Goal: Task Accomplishment & Management: Use online tool/utility

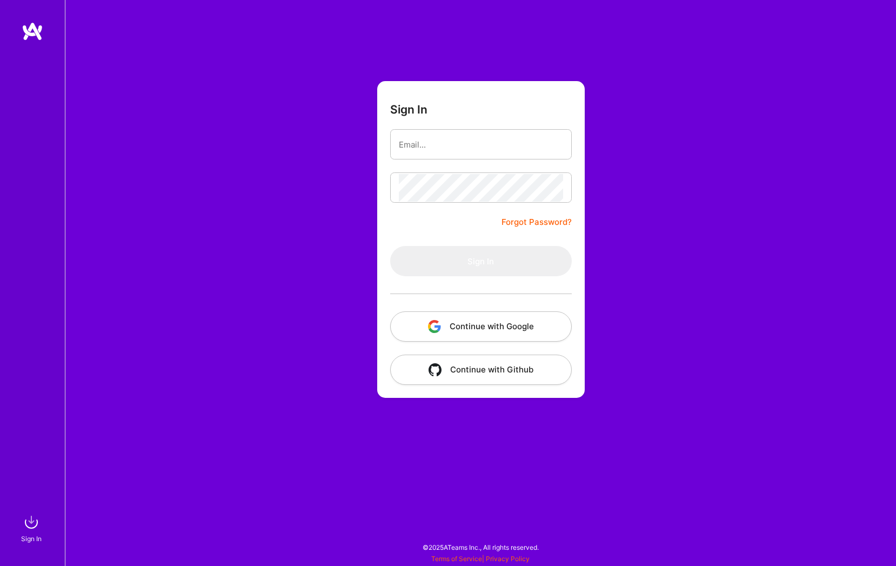
click at [512, 329] on button "Continue with Google" at bounding box center [481, 326] width 182 height 30
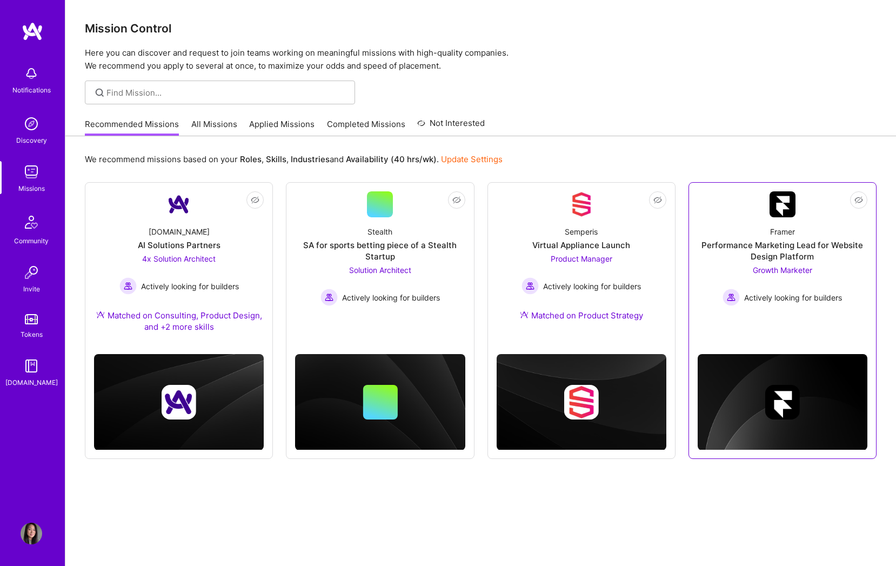
click at [817, 317] on div "Not Interested Framer Performance Marketing Lead for Website Design Platform Gr…" at bounding box center [783, 320] width 188 height 277
click at [787, 272] on span "Growth Marketer" at bounding box center [782, 269] width 59 height 9
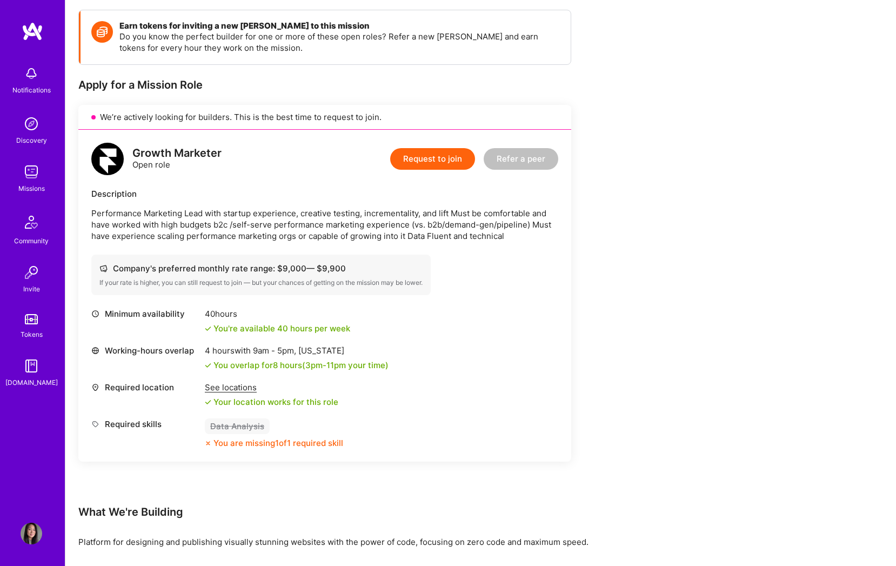
scroll to position [149, 0]
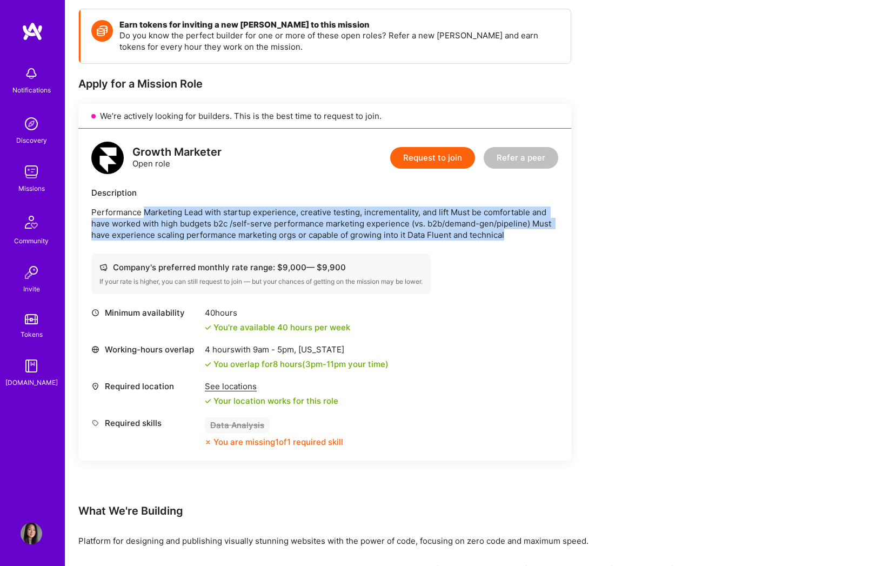
drag, startPoint x: 175, startPoint y: 208, endPoint x: 497, endPoint y: 248, distance: 324.7
click at [496, 245] on div "Growth Marketer Open role Request to join Refer a peer Description Performance …" at bounding box center [324, 295] width 493 height 332
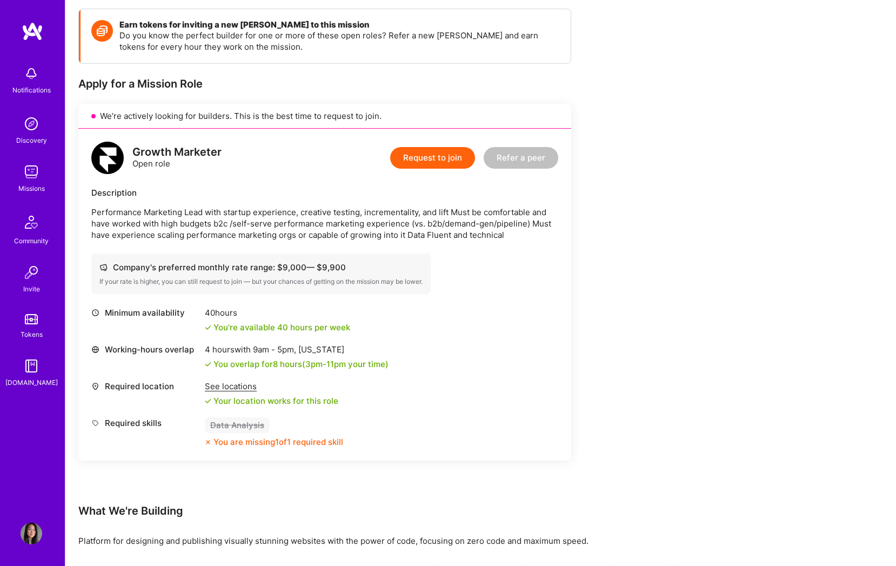
click at [505, 299] on div "Growth Marketer Open role Request to join Refer a peer Description Performance …" at bounding box center [324, 295] width 493 height 332
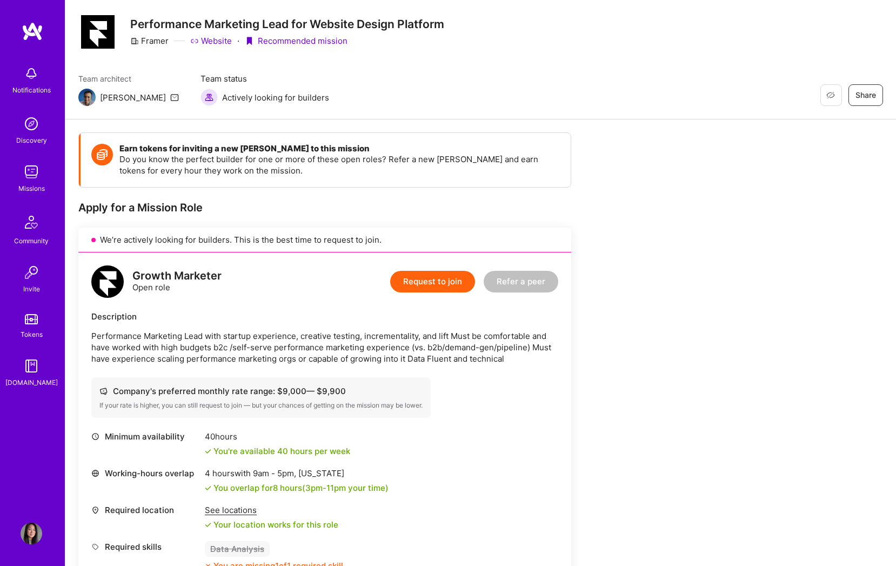
scroll to position [0, 0]
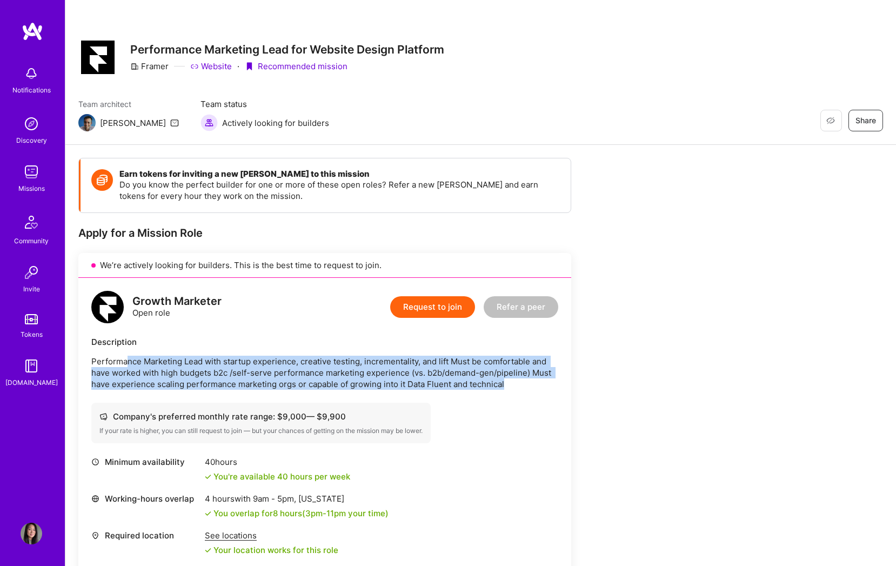
drag, startPoint x: 138, startPoint y: 361, endPoint x: 529, endPoint y: 391, distance: 391.5
click at [528, 391] on div "Growth Marketer Open role Request to join Refer a peer Description Performance …" at bounding box center [324, 444] width 493 height 332
